Goal: Information Seeking & Learning: Compare options

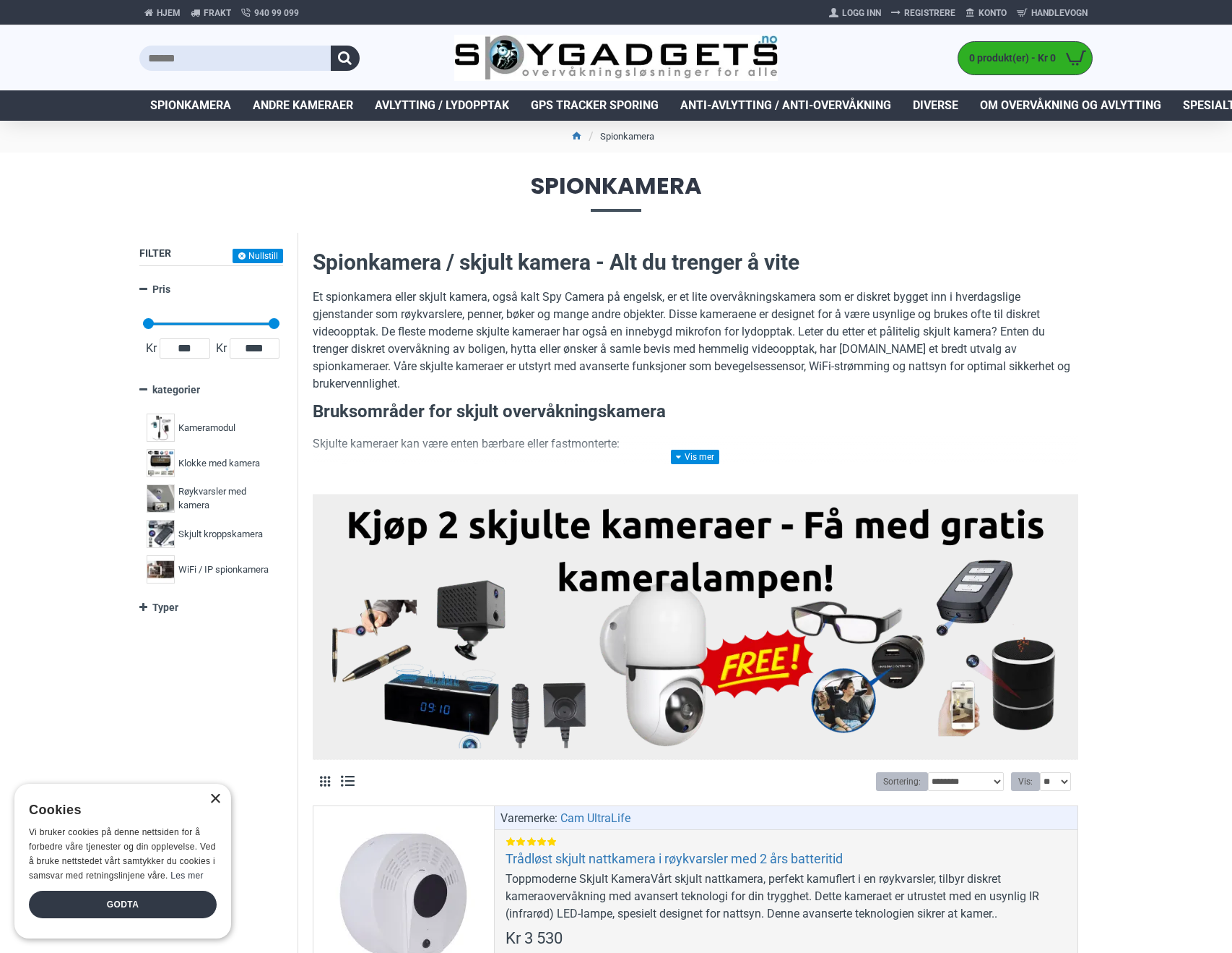
click at [215, 799] on div "×" at bounding box center [215, 800] width 11 height 11
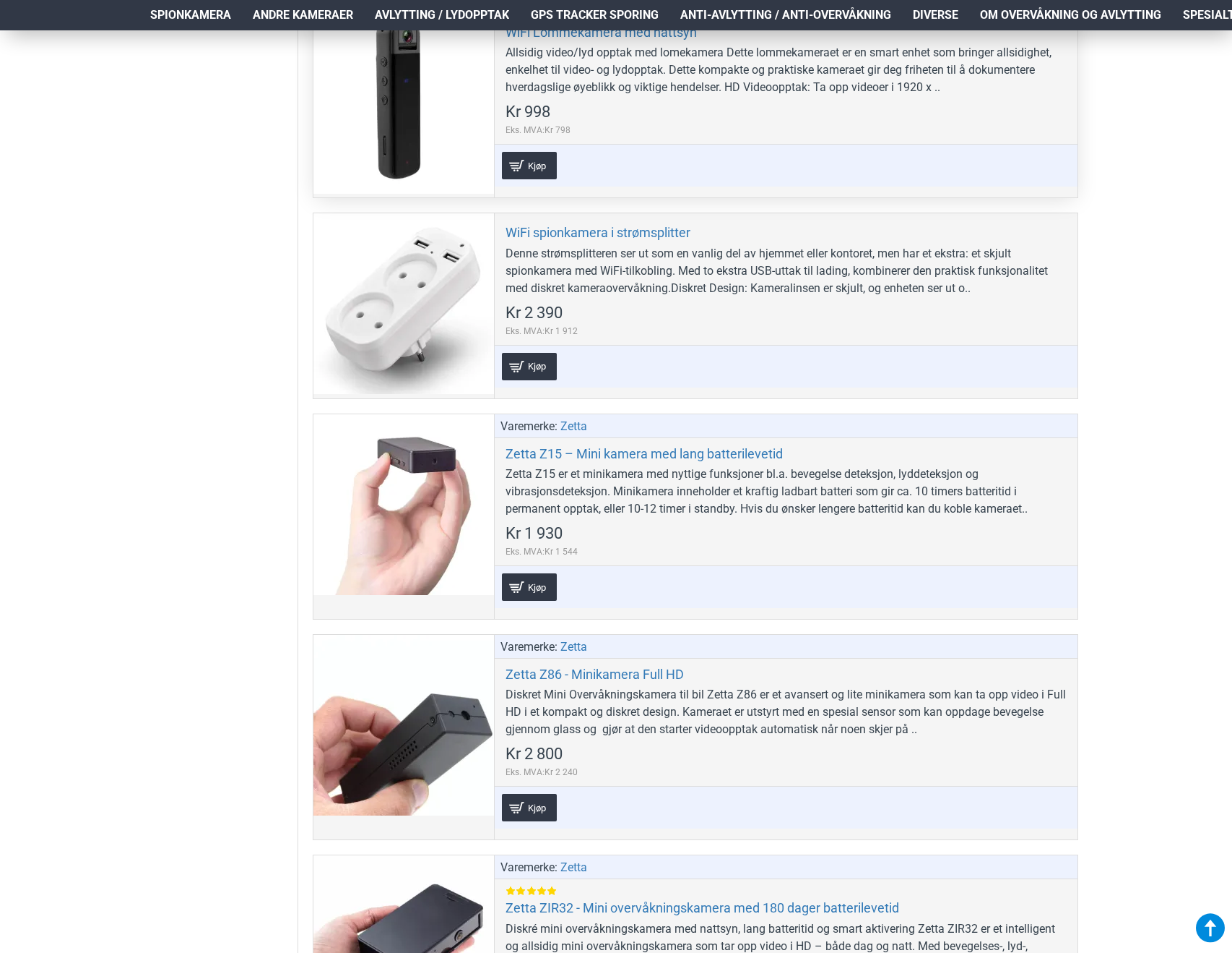
scroll to position [6722, 0]
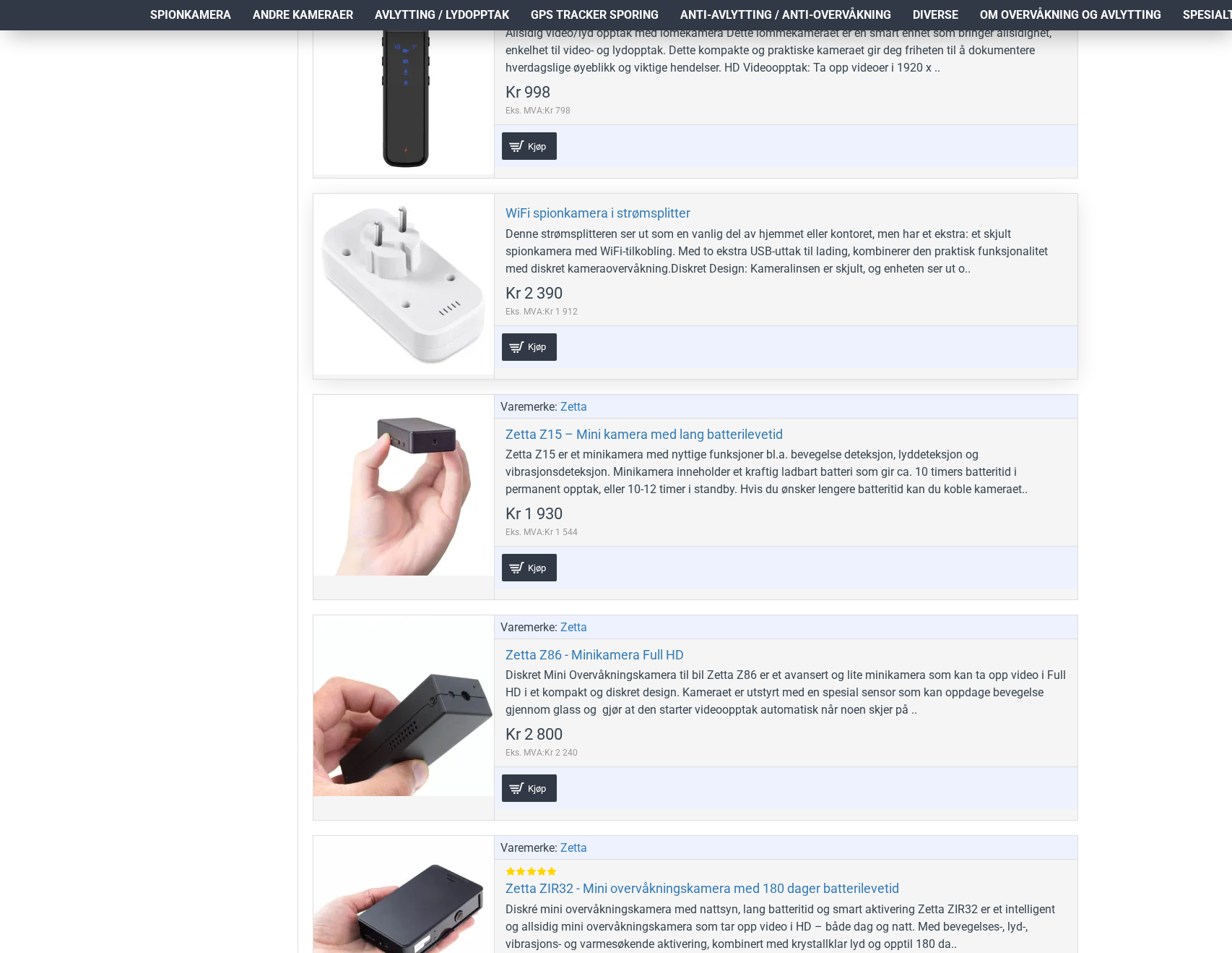
click at [480, 270] on div at bounding box center [403, 283] width 180 height 180
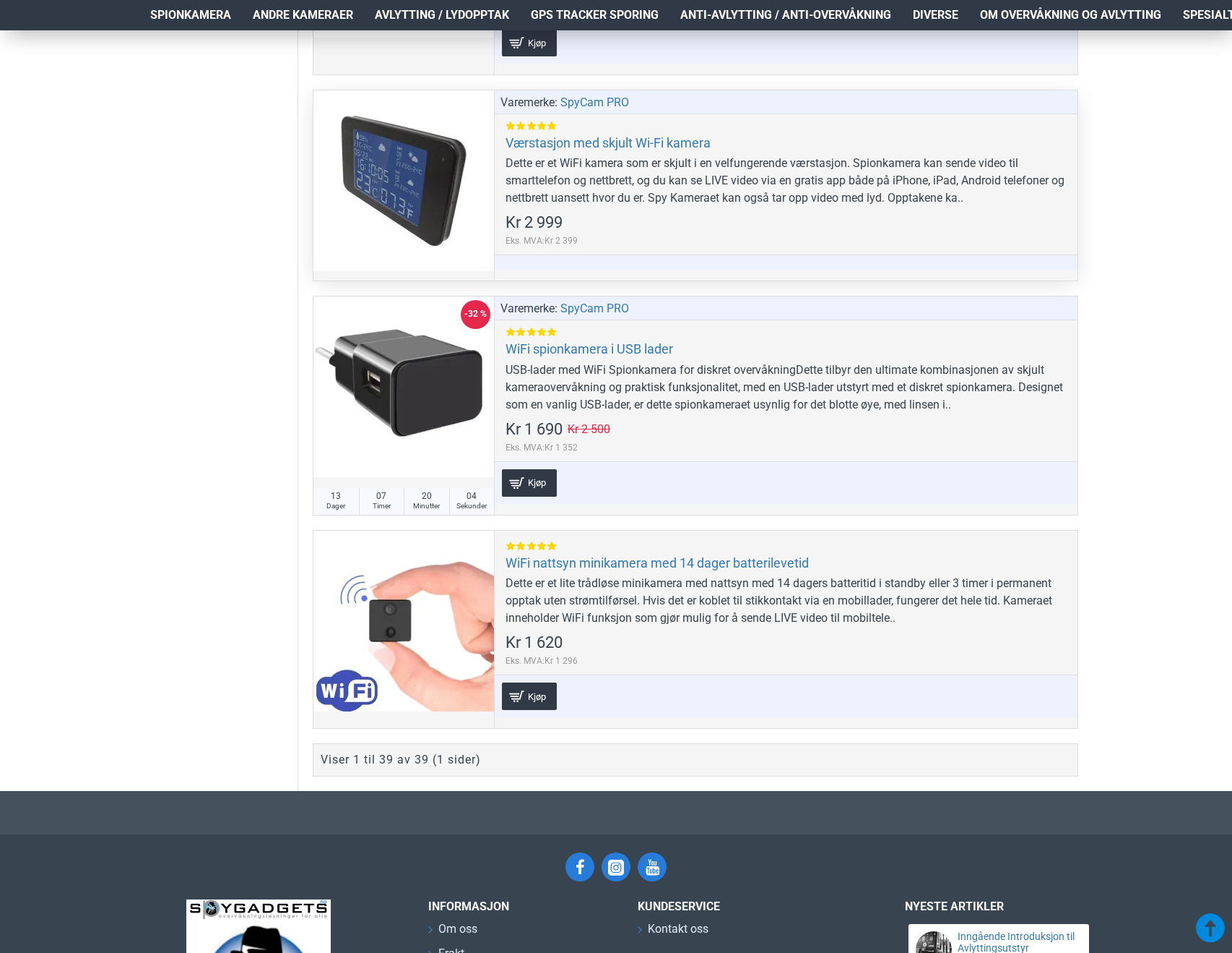
scroll to position [8383, 0]
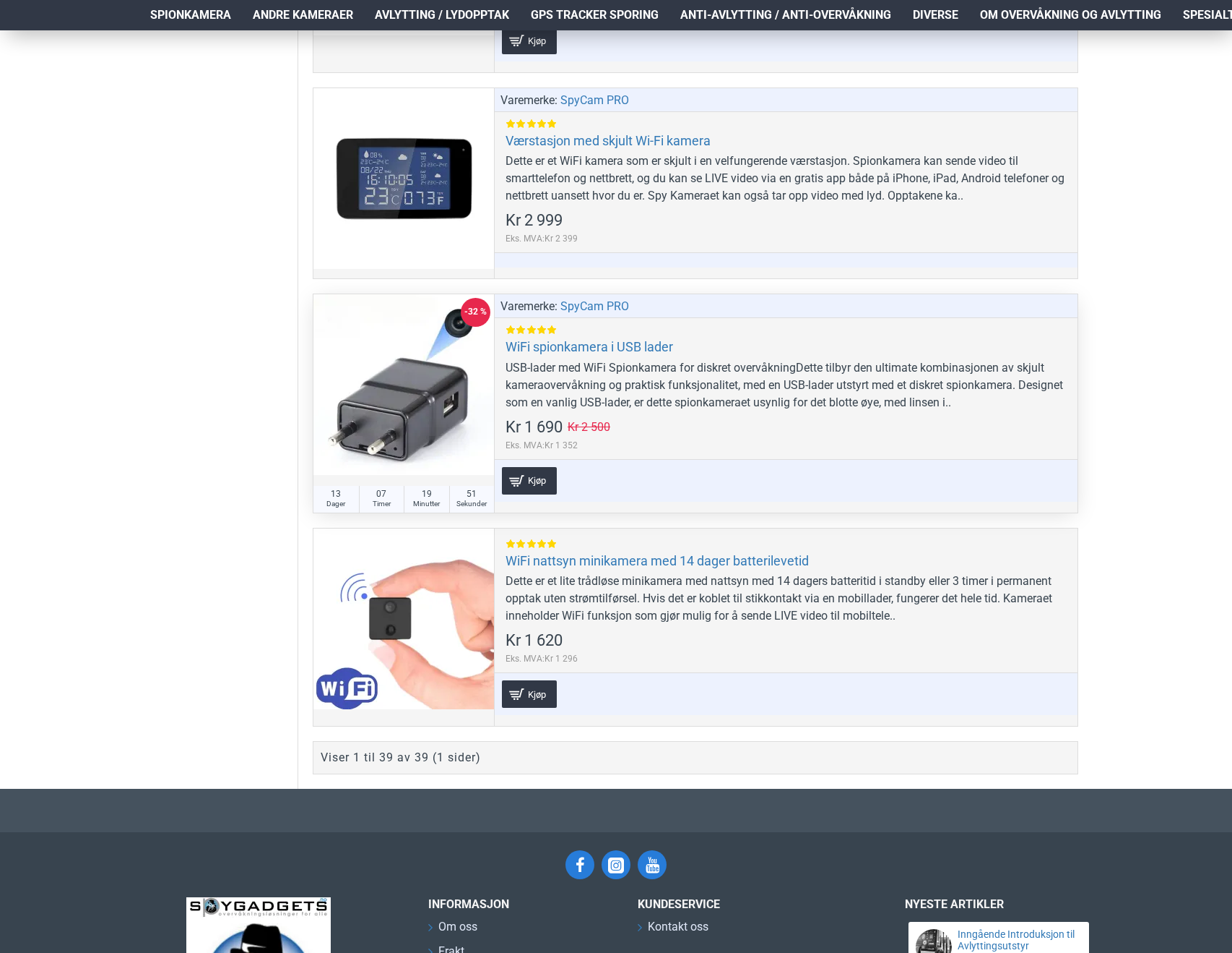
click at [399, 414] on div at bounding box center [403, 384] width 180 height 180
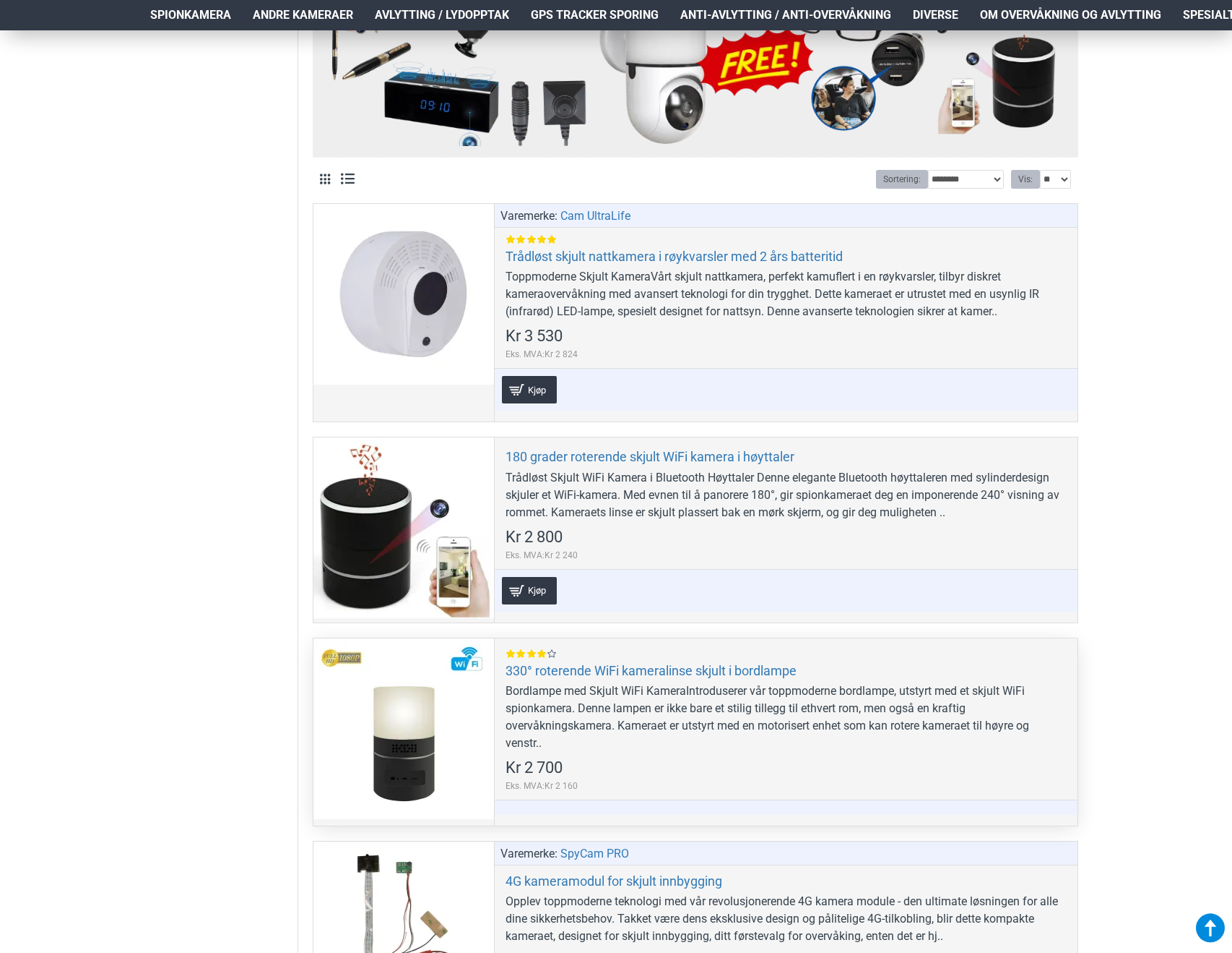
scroll to position [651, 0]
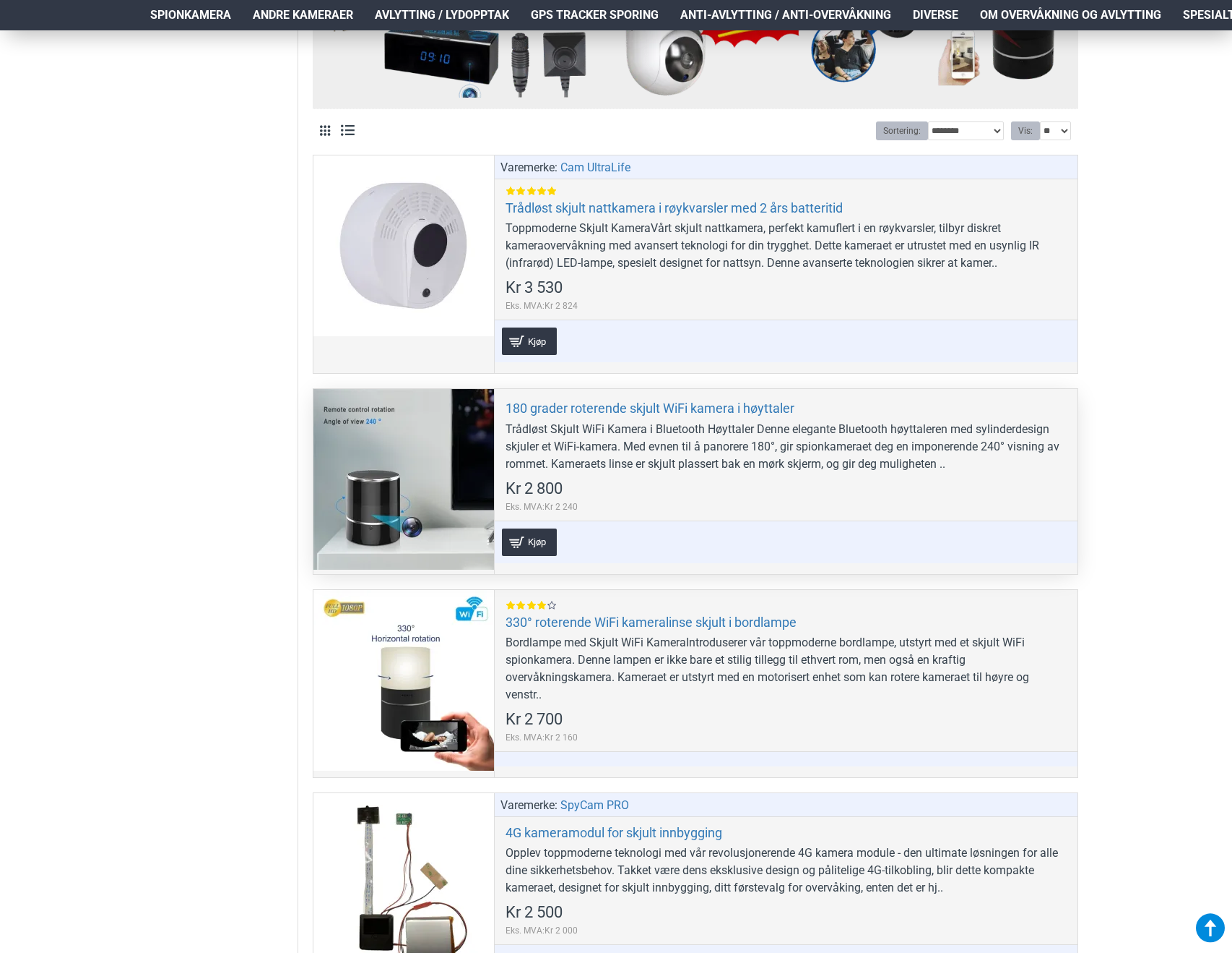
click at [370, 481] on div at bounding box center [403, 479] width 180 height 180
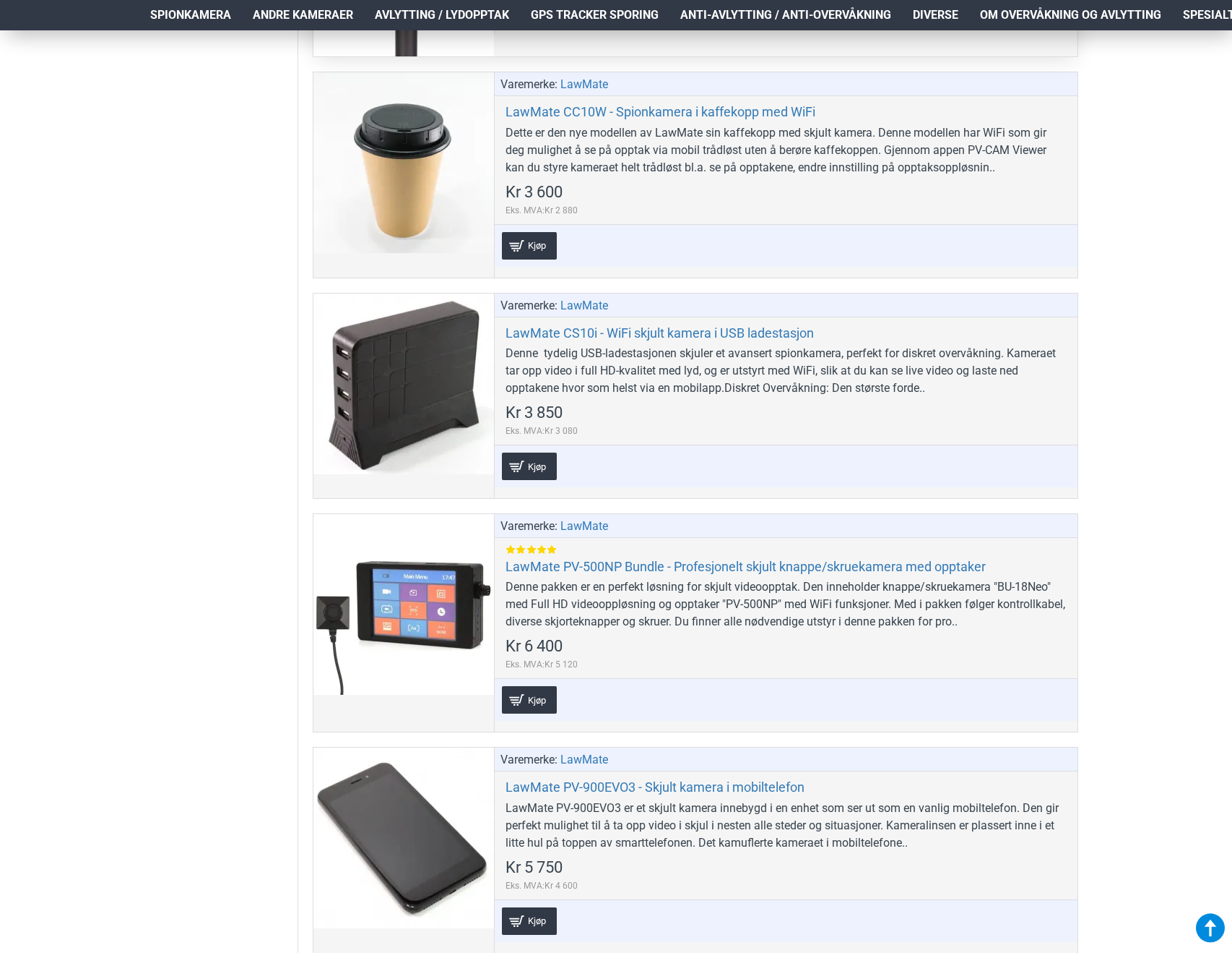
scroll to position [2602, 0]
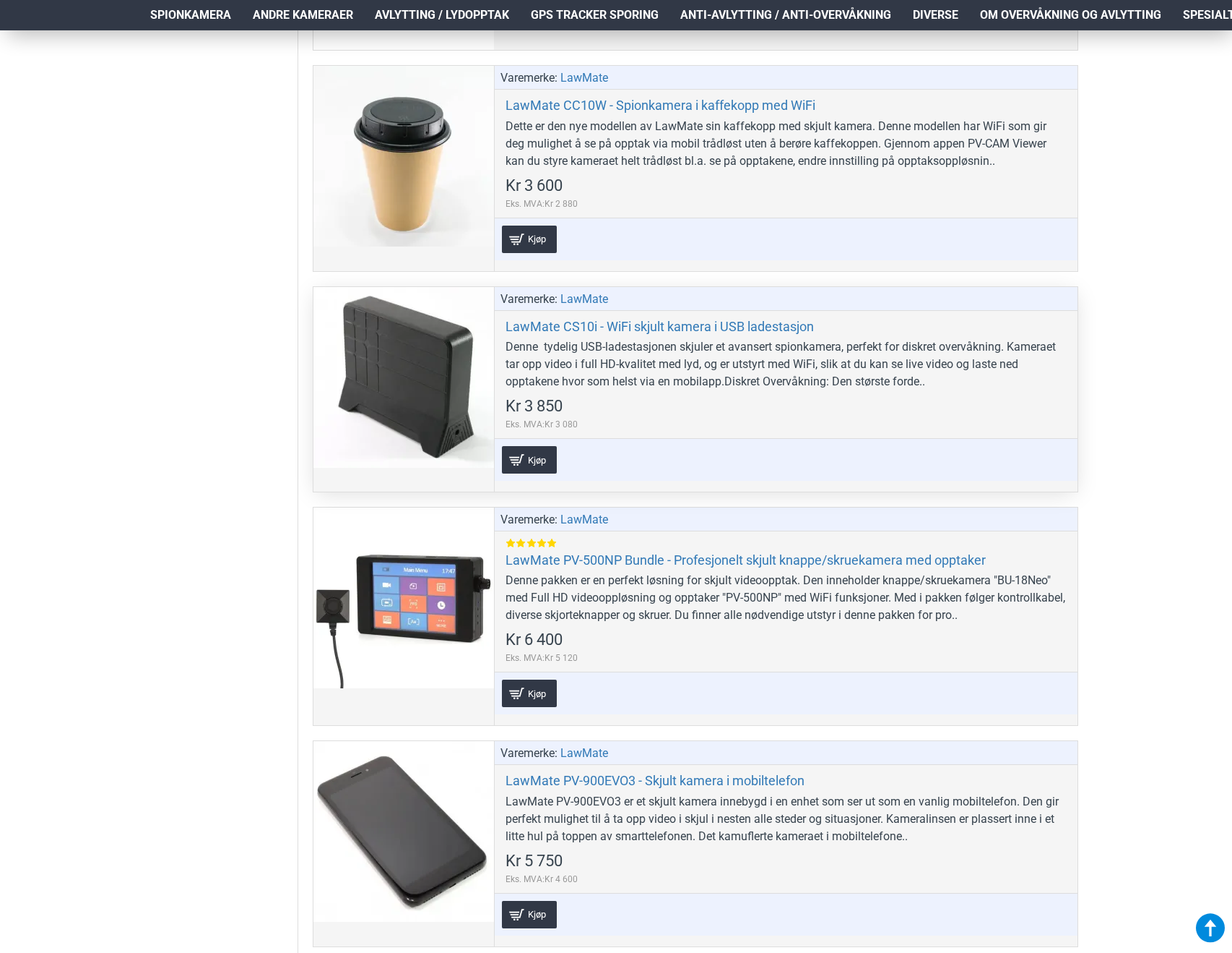
click at [391, 392] on div at bounding box center [403, 377] width 180 height 180
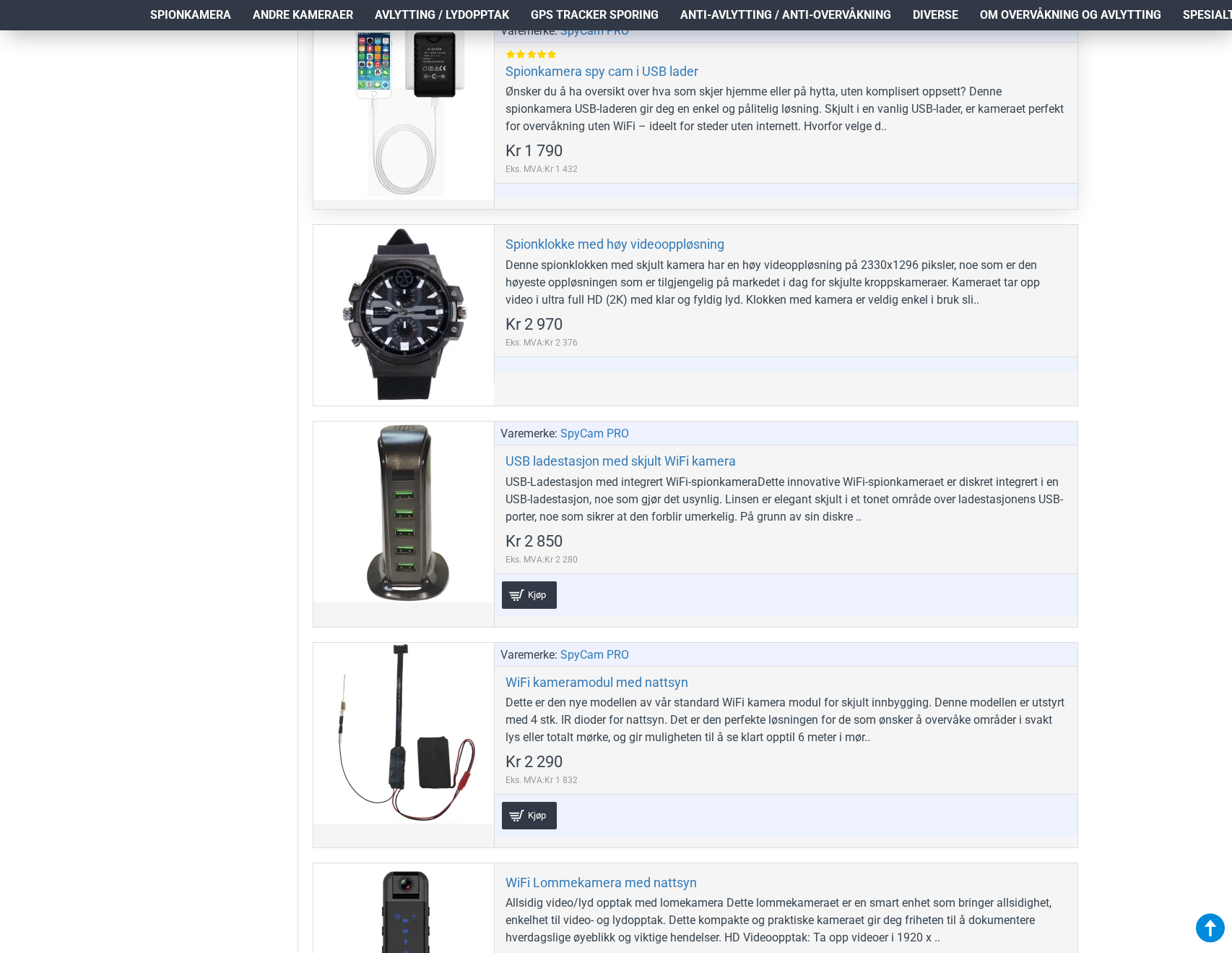
scroll to position [5855, 0]
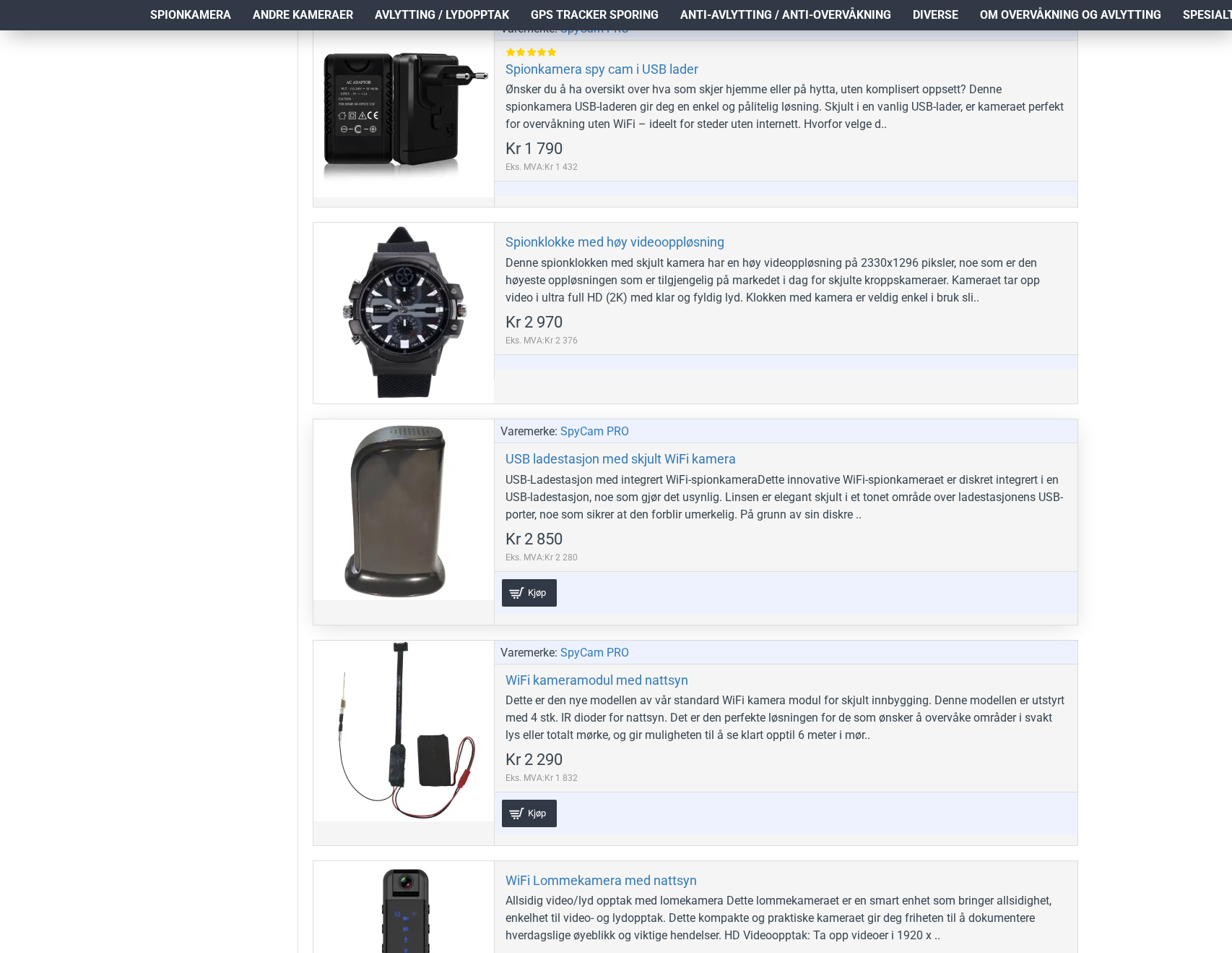
click at [448, 501] on div at bounding box center [403, 509] width 180 height 180
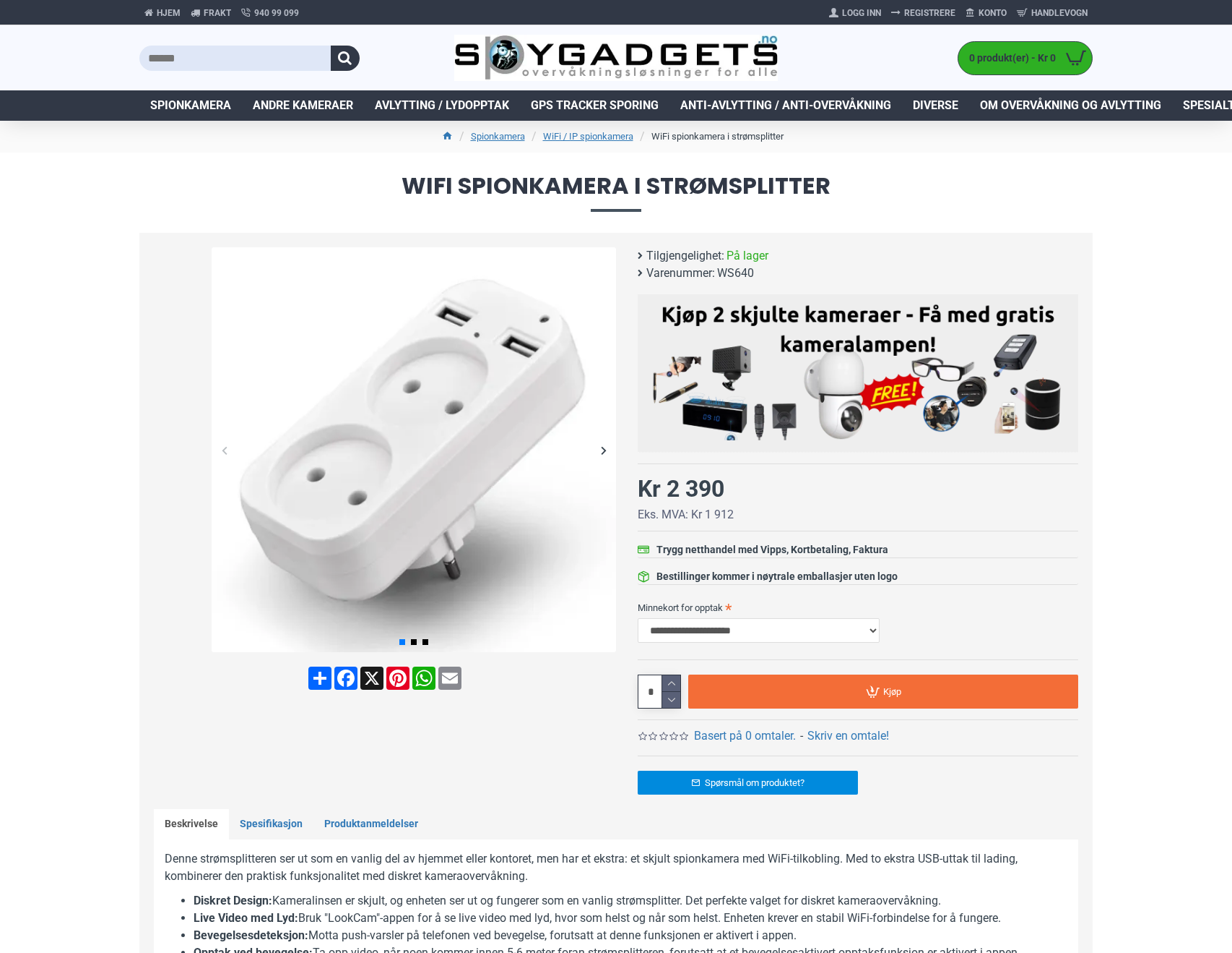
click at [422, 428] on img at bounding box center [413, 449] width 405 height 405
drag, startPoint x: 615, startPoint y: 727, endPoint x: 631, endPoint y: 742, distance: 21.9
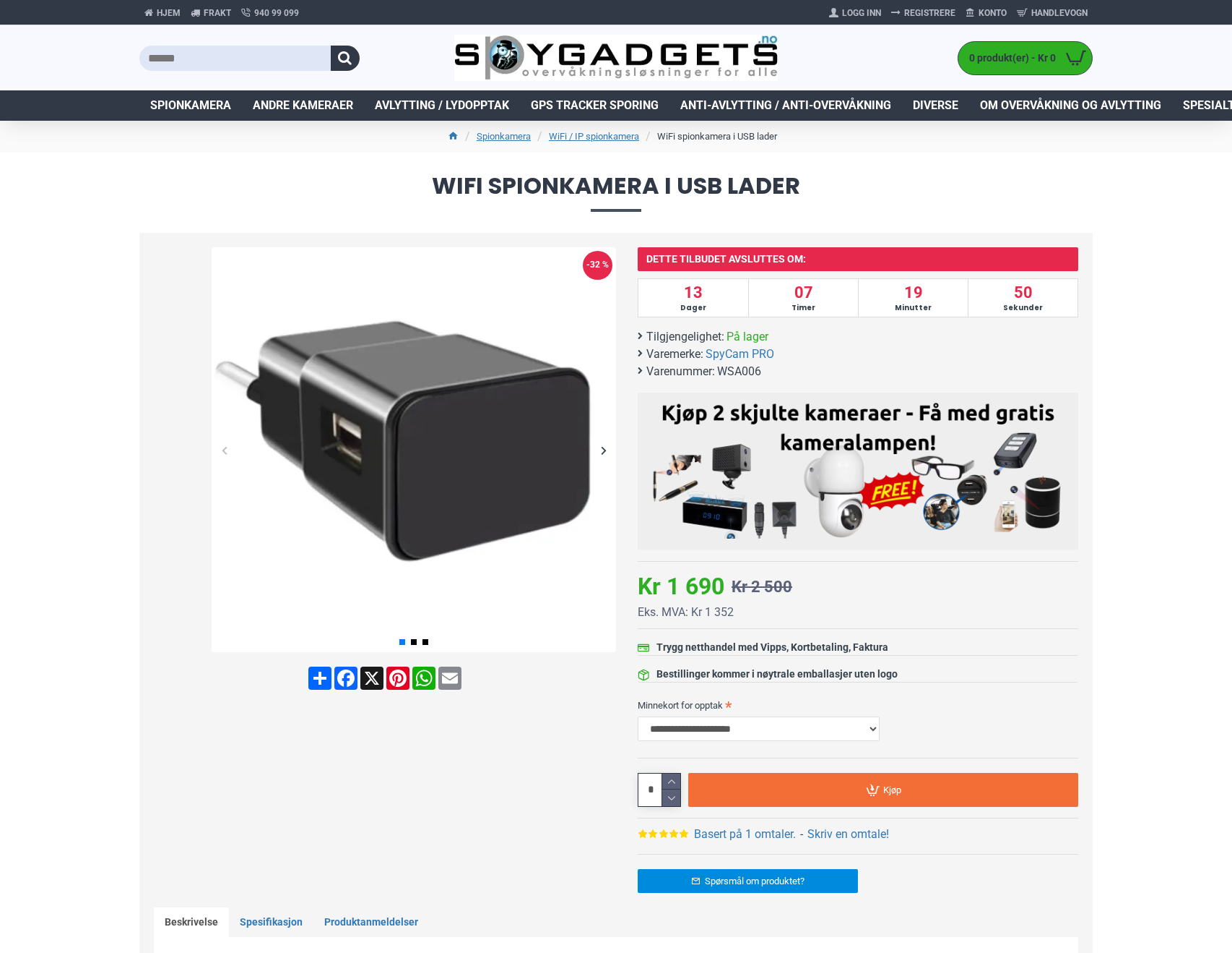
click at [399, 414] on img at bounding box center [413, 449] width 405 height 405
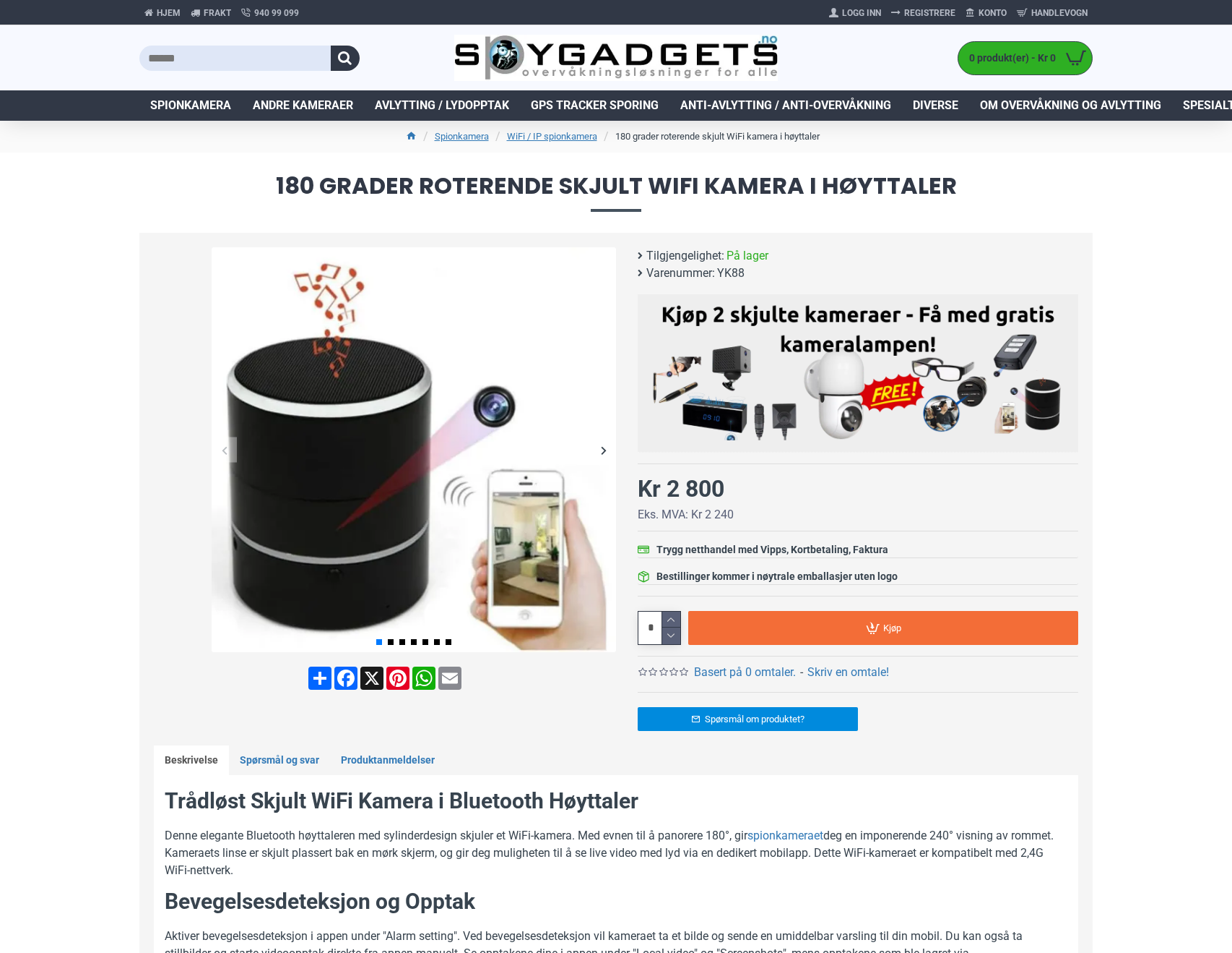
click at [370, 481] on img at bounding box center [413, 449] width 405 height 405
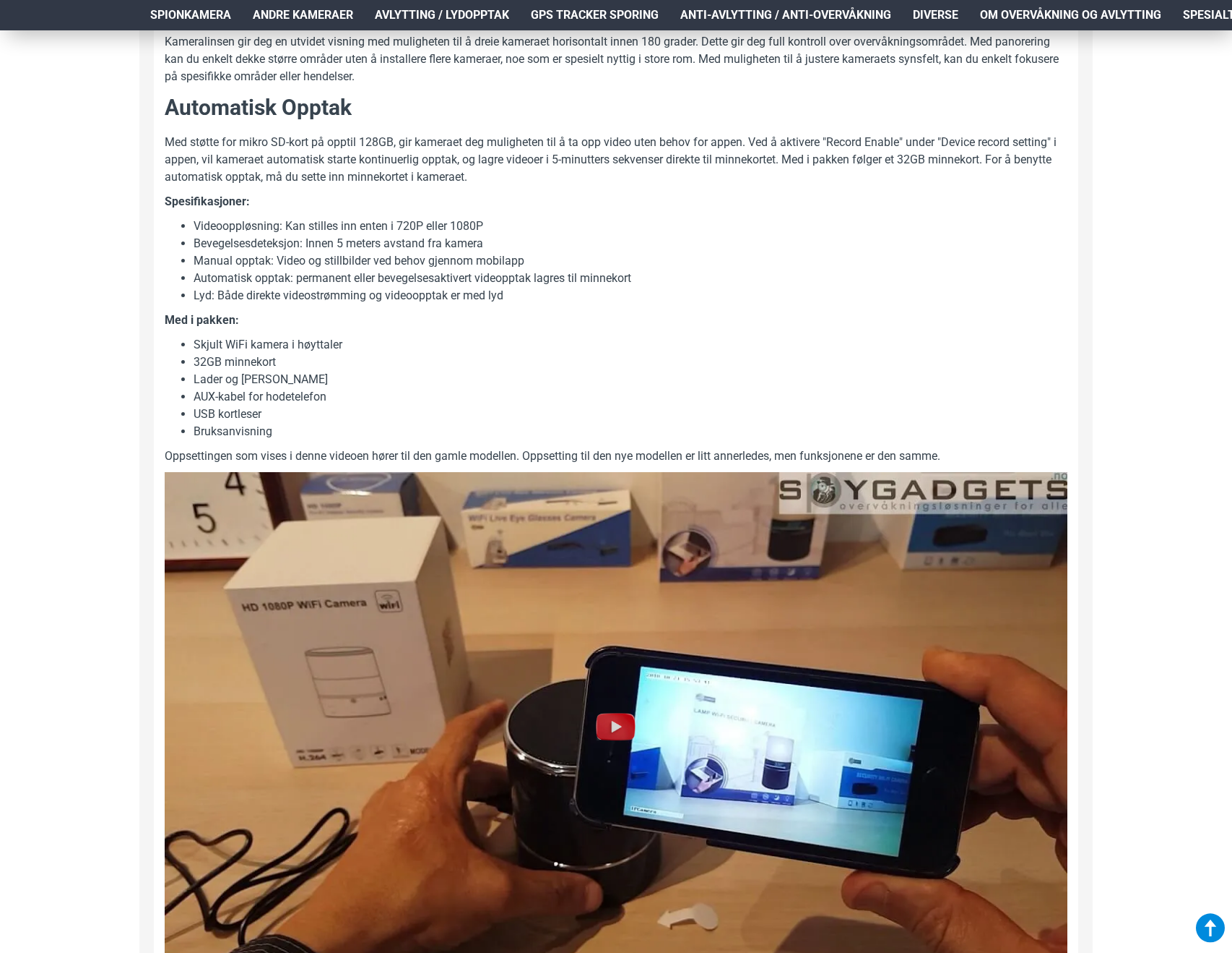
scroll to position [1156, 0]
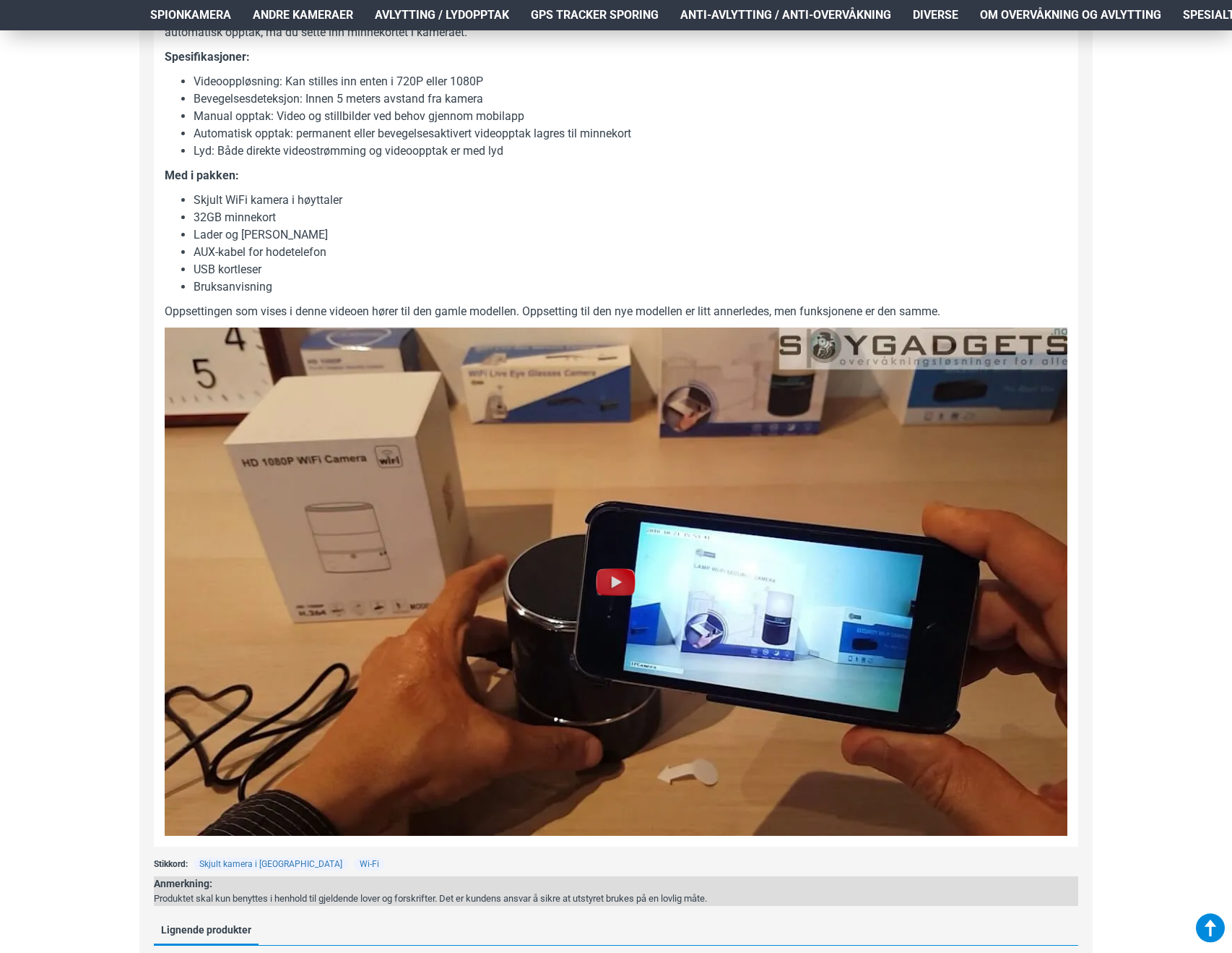
click at [608, 585] on img at bounding box center [615, 581] width 46 height 46
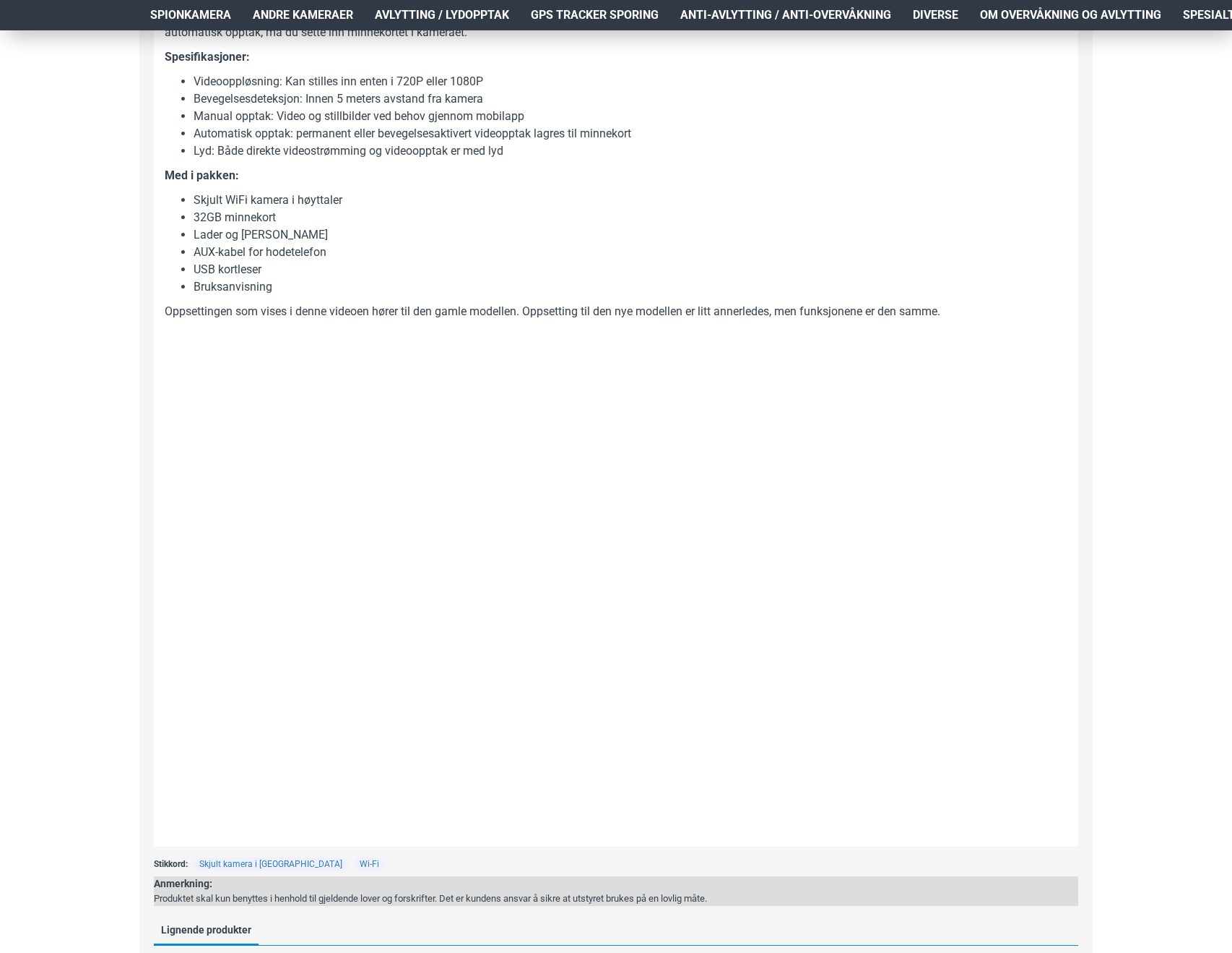
click at [539, 238] on li "Lader og Ladekabel" at bounding box center [630, 235] width 874 height 18
drag, startPoint x: 537, startPoint y: 237, endPoint x: 539, endPoint y: 225, distance: 12.2
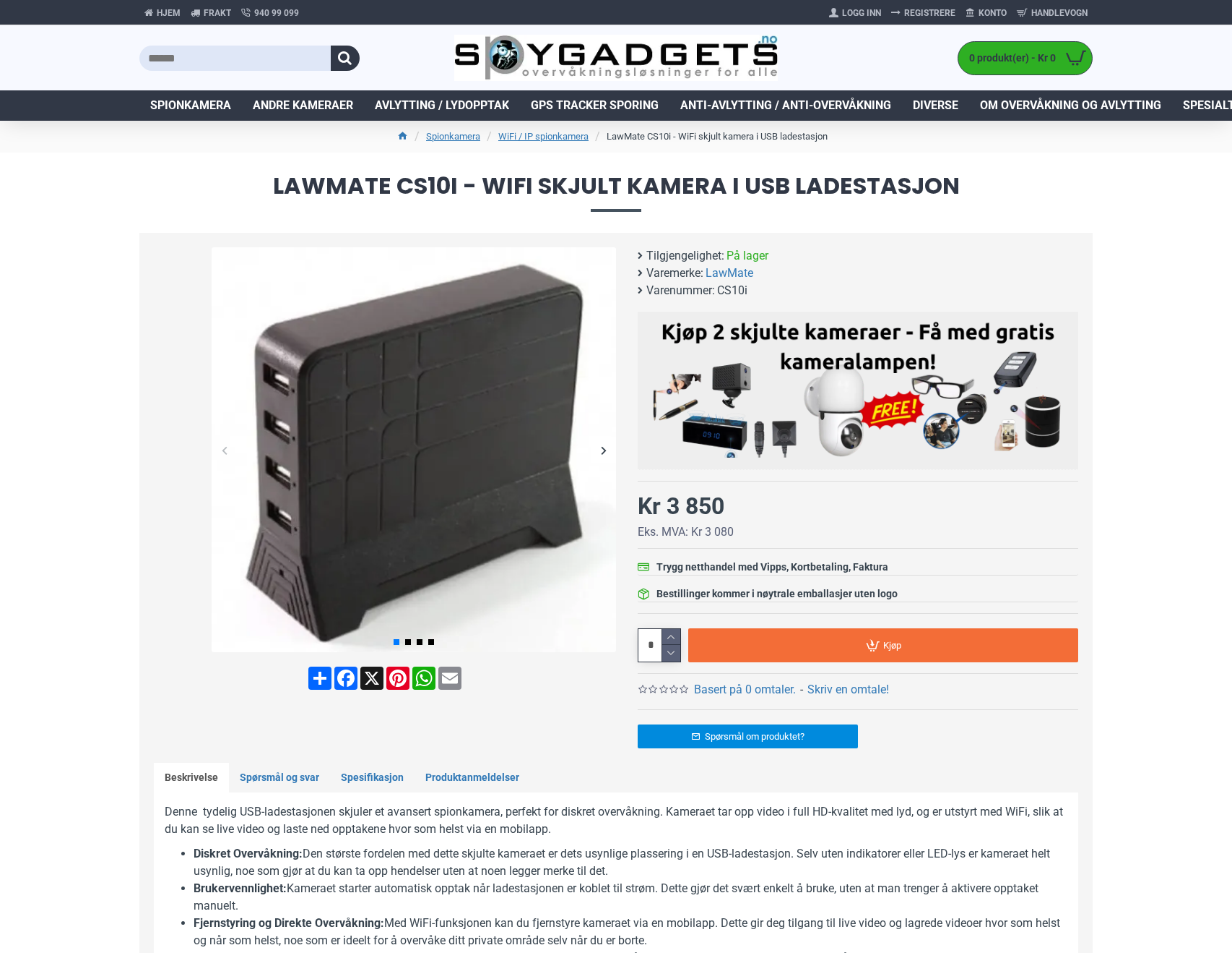
click at [391, 392] on img at bounding box center [413, 449] width 405 height 405
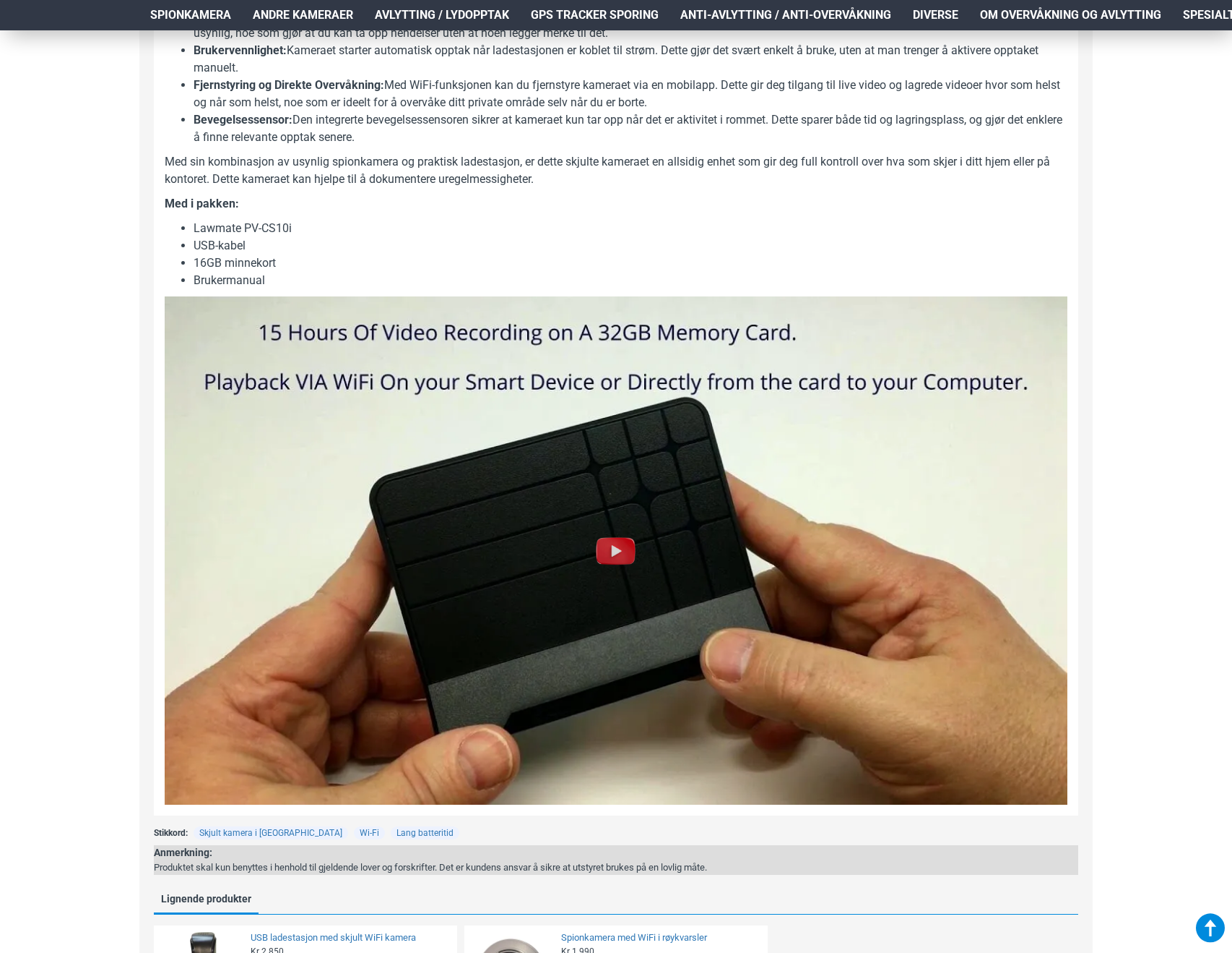
scroll to position [867, 0]
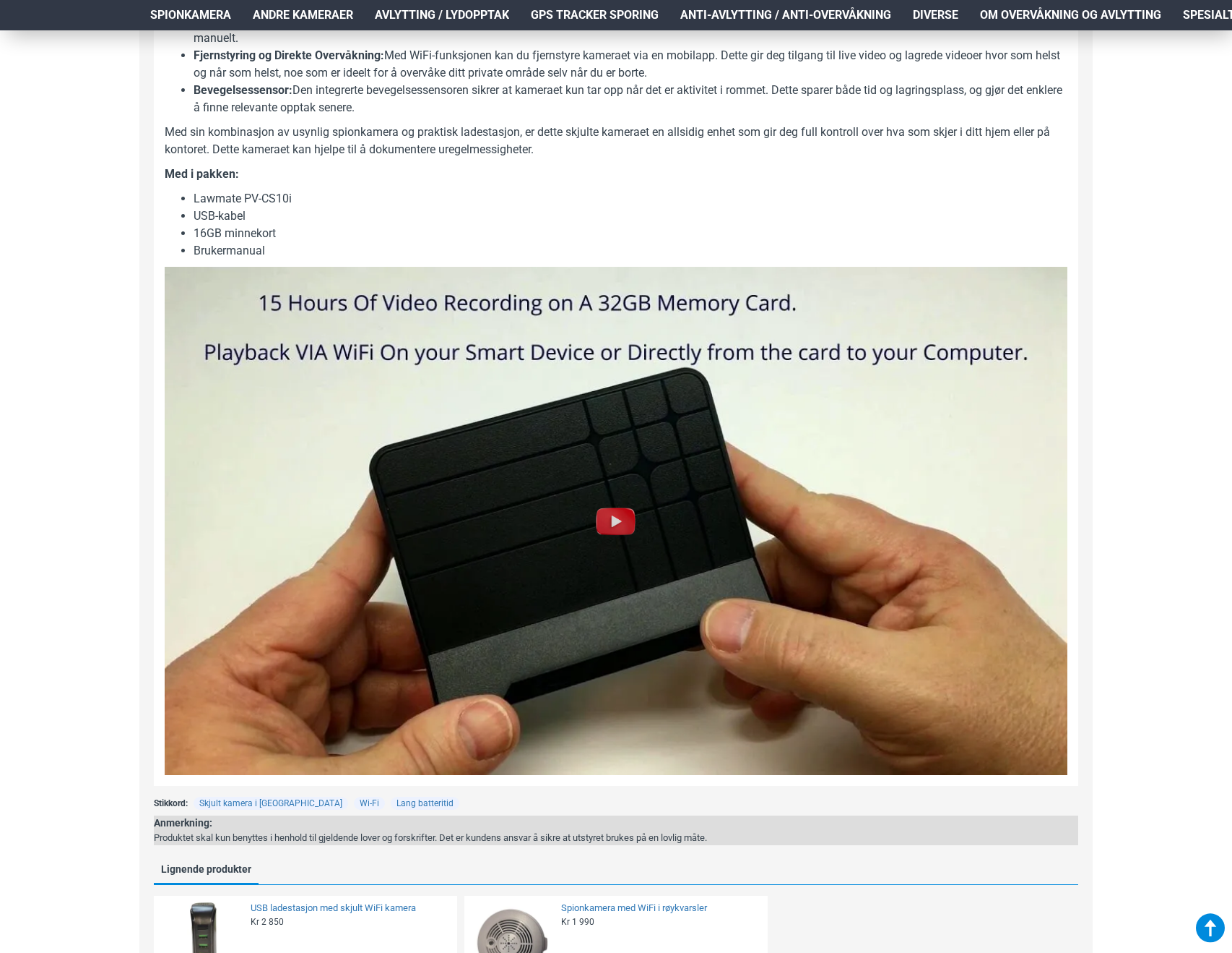
click at [619, 529] on img at bounding box center [615, 520] width 46 height 46
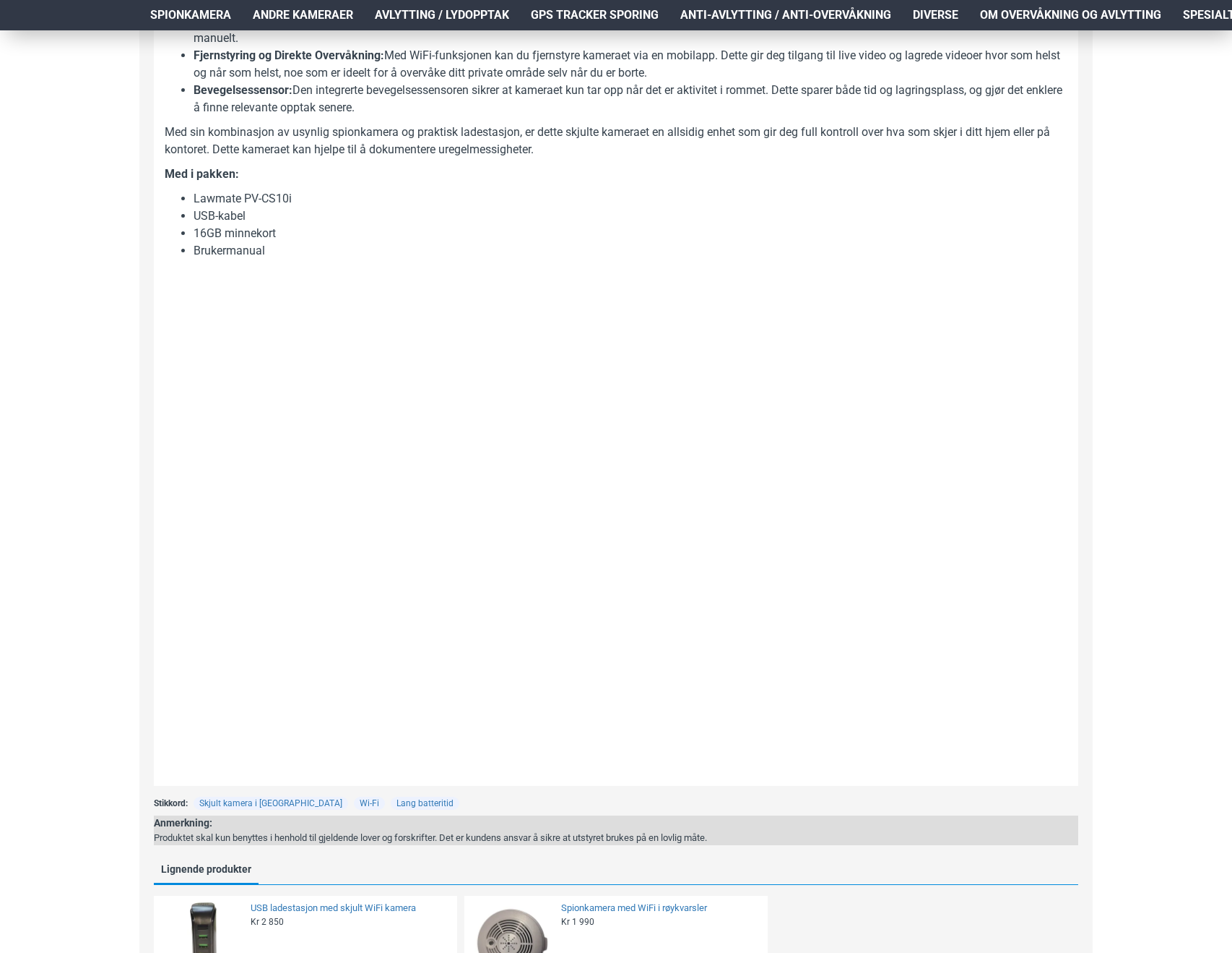
drag, startPoint x: 394, startPoint y: 168, endPoint x: 380, endPoint y: 170, distance: 14.1
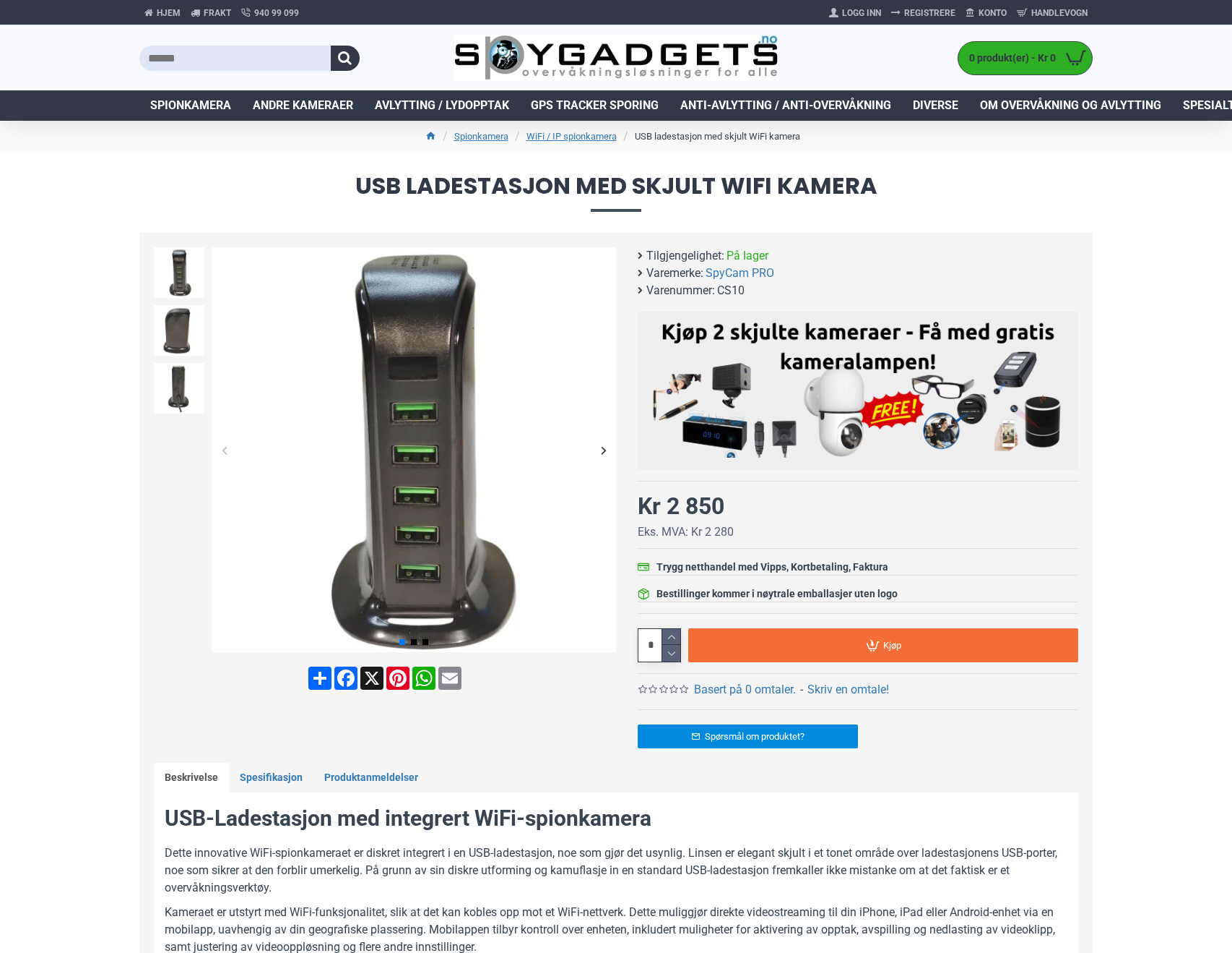
click at [480, 421] on img at bounding box center [413, 449] width 405 height 405
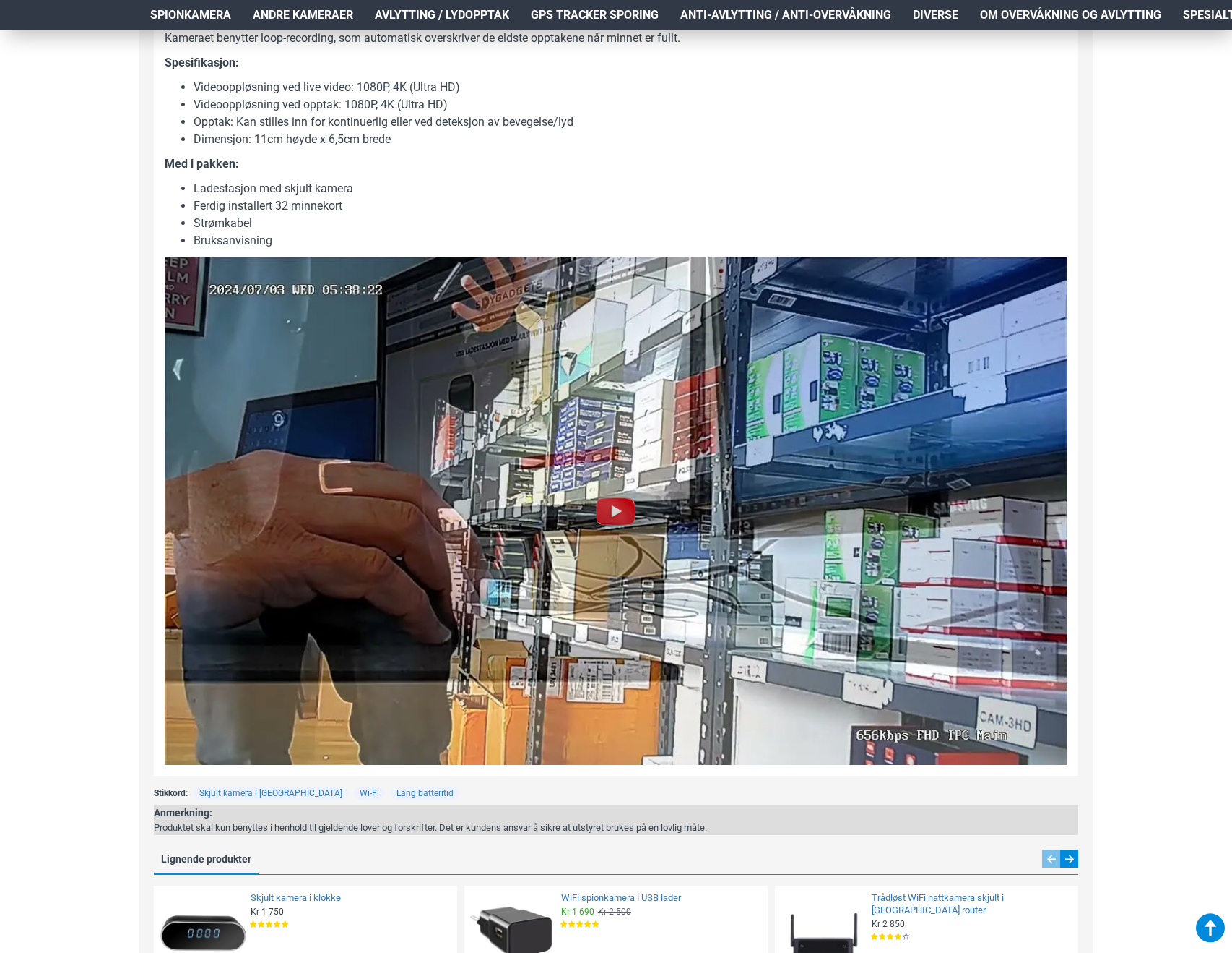
scroll to position [1012, 0]
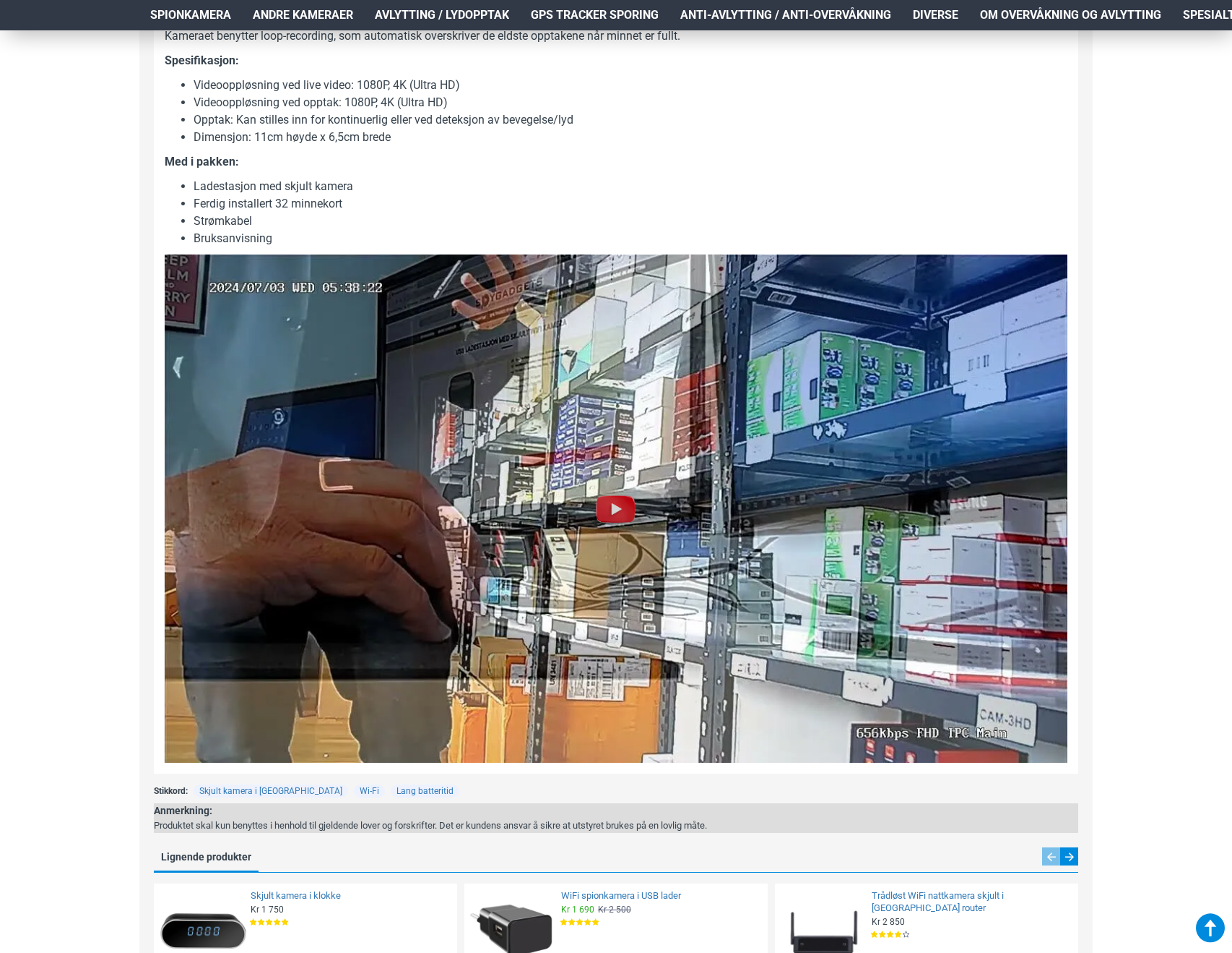
click at [626, 513] on img at bounding box center [615, 508] width 46 height 46
